Goal: Task Accomplishment & Management: Use online tool/utility

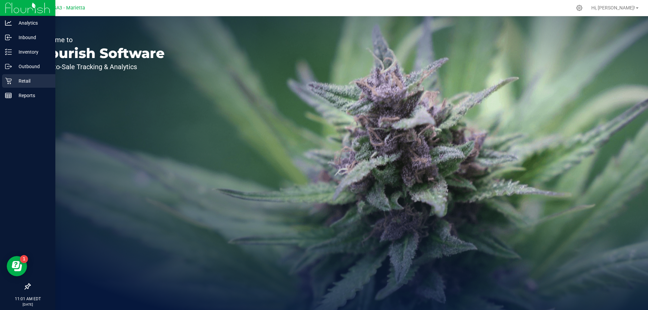
click at [12, 82] on p "Retail" at bounding box center [32, 81] width 41 height 8
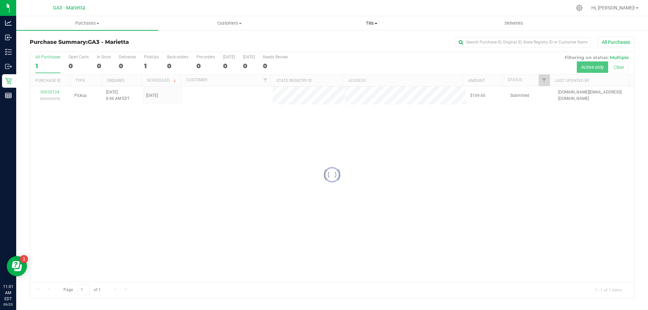
click at [373, 25] on span "Tills" at bounding box center [371, 23] width 141 height 6
click at [347, 37] on li "Manage tills" at bounding box center [371, 41] width 142 height 8
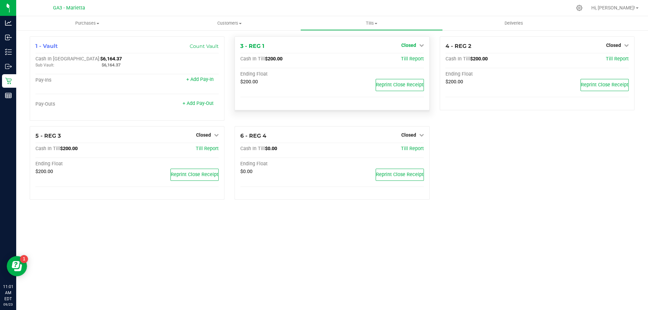
click at [404, 44] on span "Closed" at bounding box center [408, 45] width 15 height 5
click at [400, 60] on link "Open Till" at bounding box center [409, 59] width 18 height 5
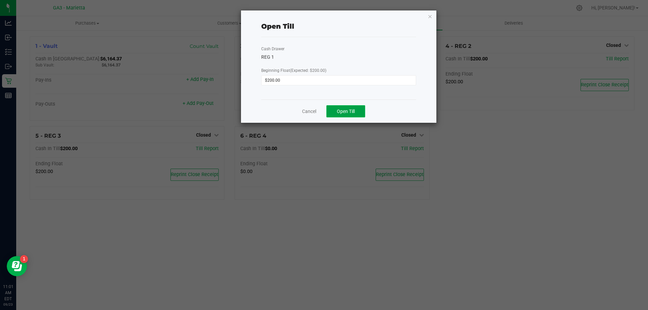
click at [339, 107] on button "Open Till" at bounding box center [345, 111] width 39 height 12
